Goal: Browse casually

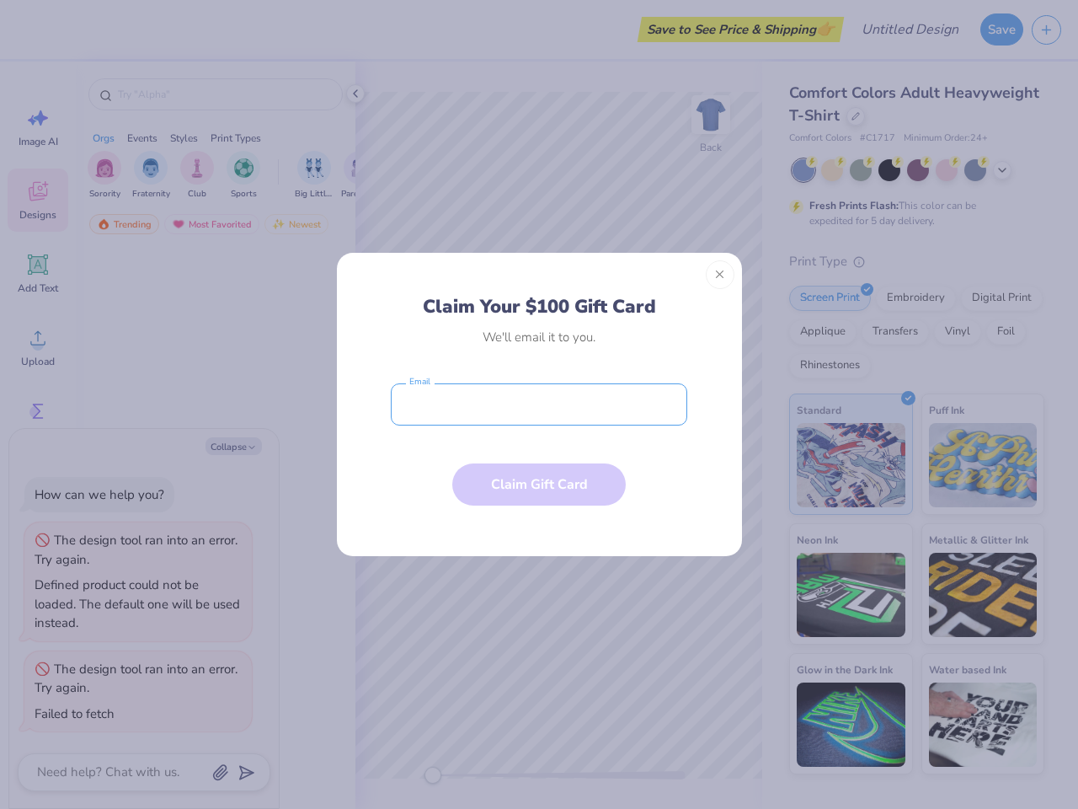
click at [539, 404] on input "email" at bounding box center [539, 404] width 296 height 42
click at [720, 275] on button "Close" at bounding box center [720, 274] width 29 height 29
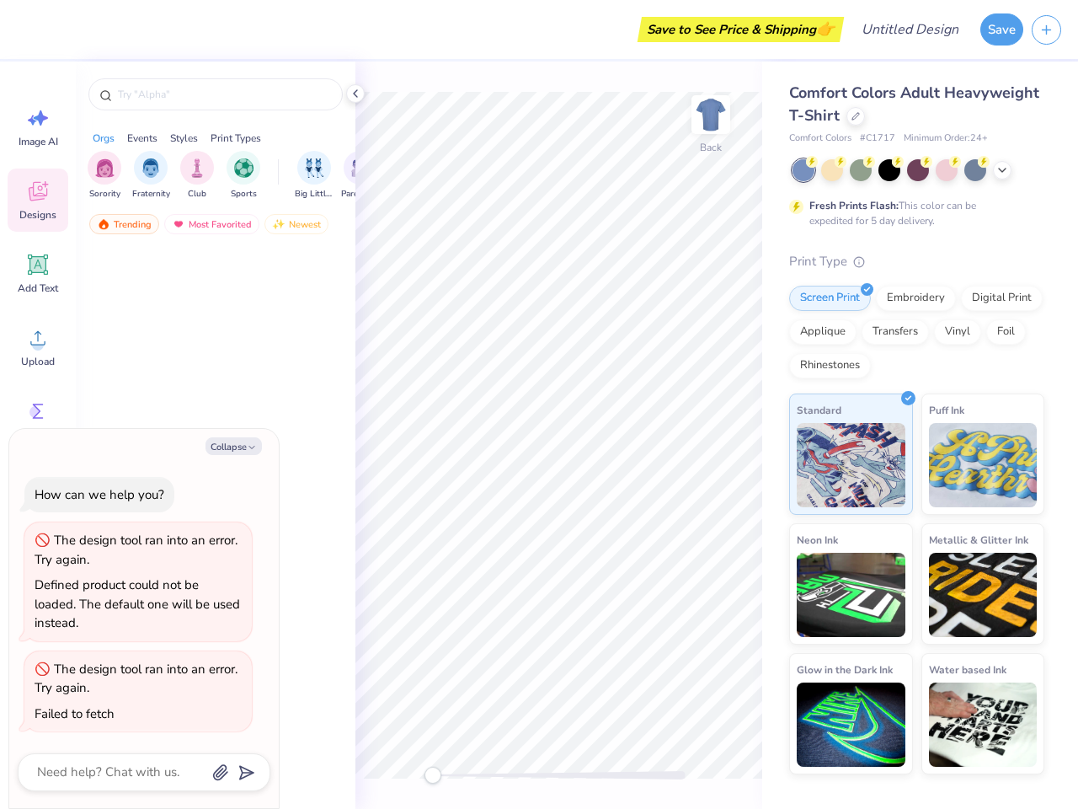
type textarea "x"
